Goal: Transaction & Acquisition: Purchase product/service

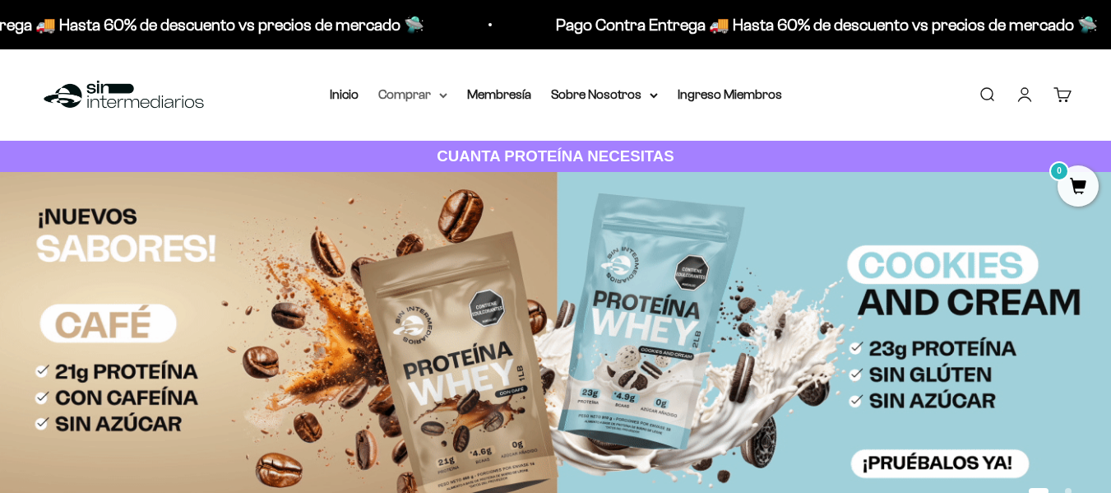
click at [441, 93] on icon at bounding box center [443, 96] width 8 height 6
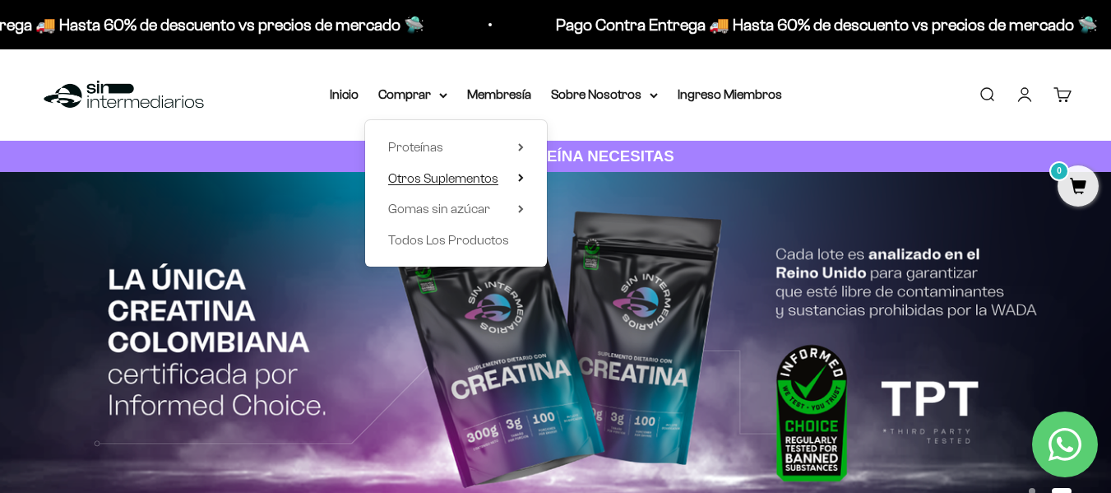
click at [522, 178] on icon at bounding box center [520, 177] width 3 height 7
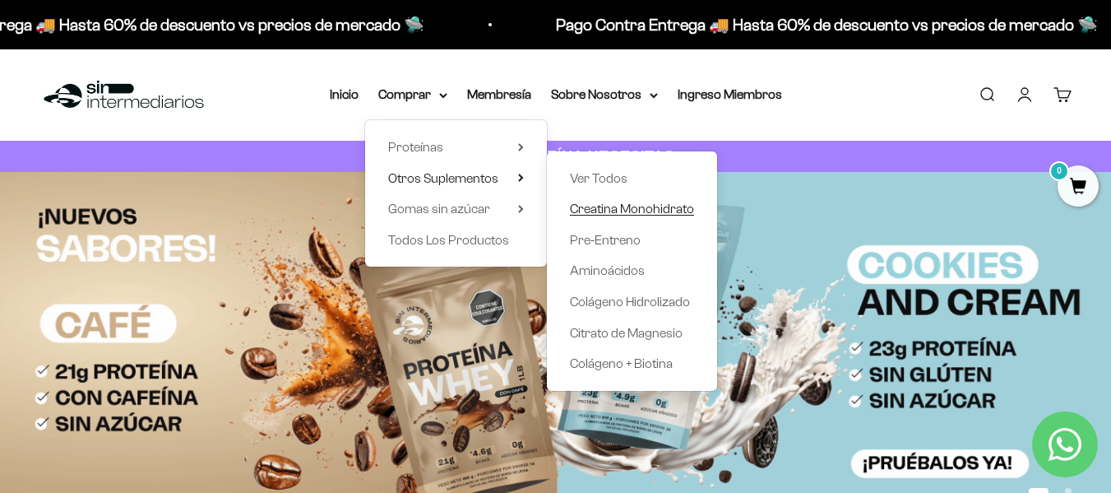
click at [607, 213] on span "Creatina Monohidrato" at bounding box center [632, 208] width 124 height 14
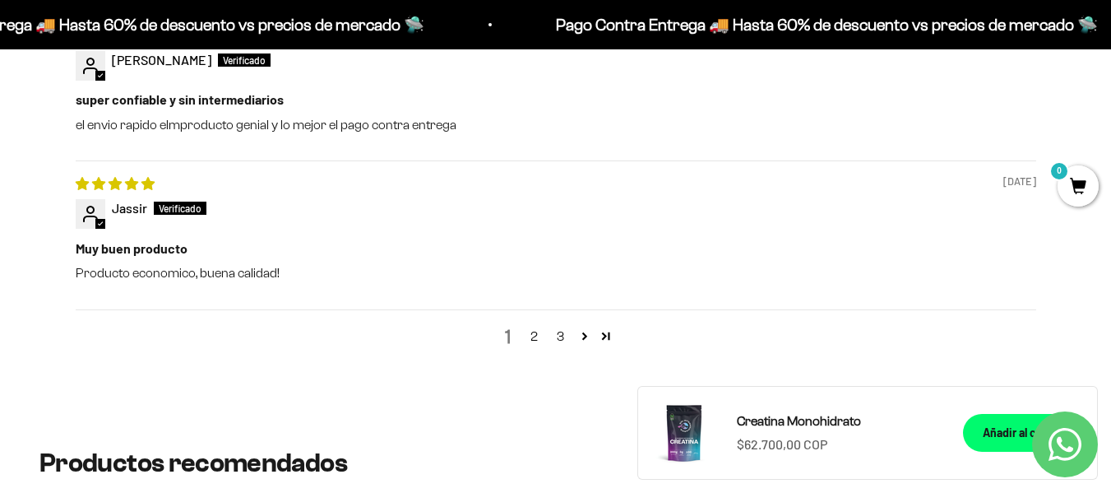
scroll to position [2178, 0]
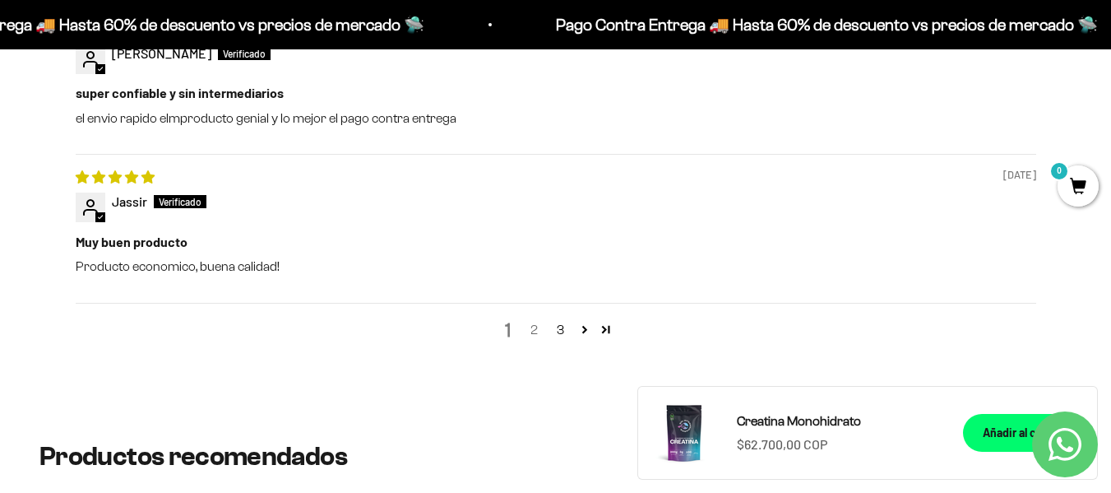
click at [538, 326] on link "2" at bounding box center [534, 330] width 26 height 20
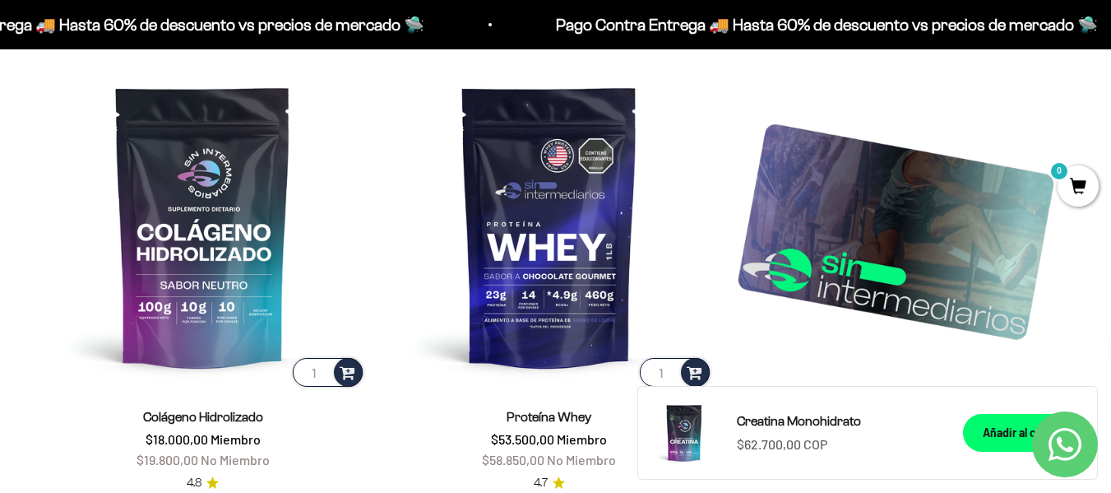
scroll to position [2969, 0]
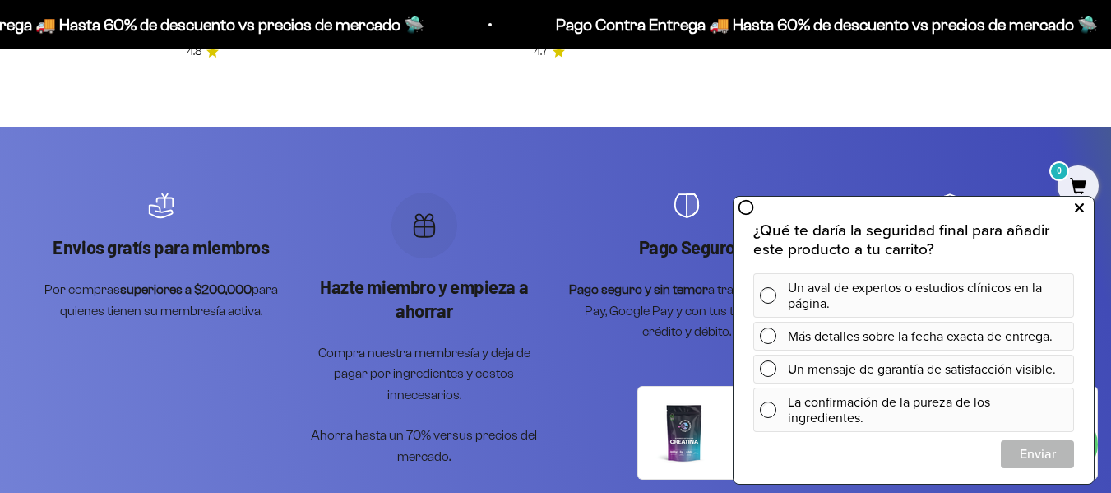
click at [1071, 206] on button at bounding box center [1079, 208] width 30 height 26
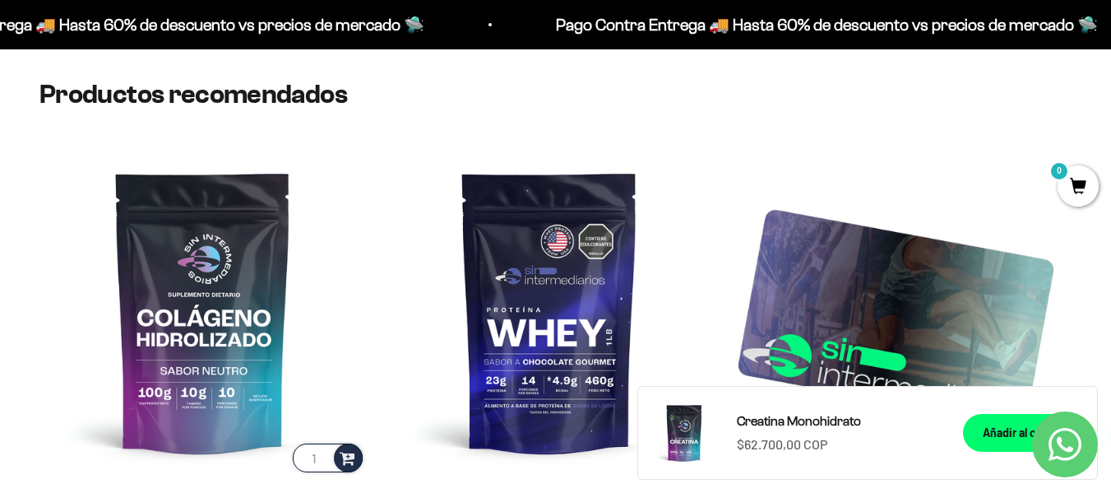
scroll to position [2442, 0]
